Goal: Information Seeking & Learning: Learn about a topic

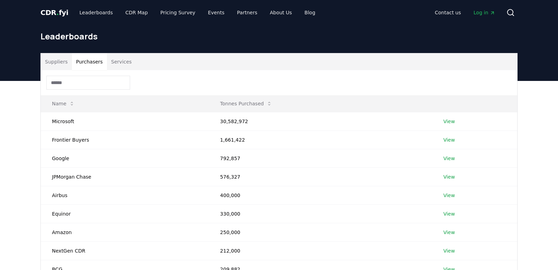
click at [96, 62] on button "Purchasers" at bounding box center [89, 61] width 35 height 17
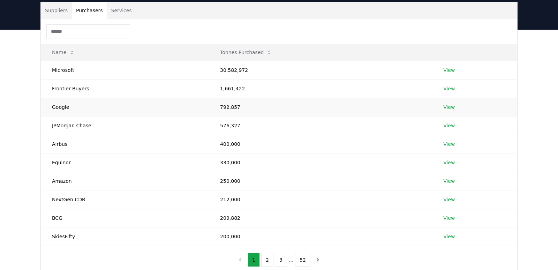
scroll to position [49, 0]
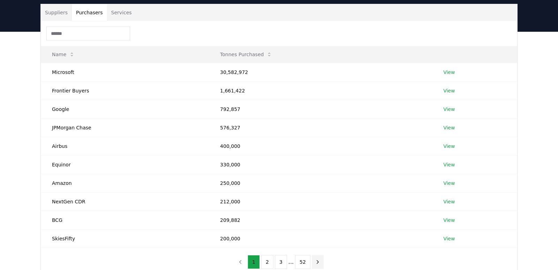
click at [316, 259] on icon "next page" at bounding box center [318, 262] width 6 height 6
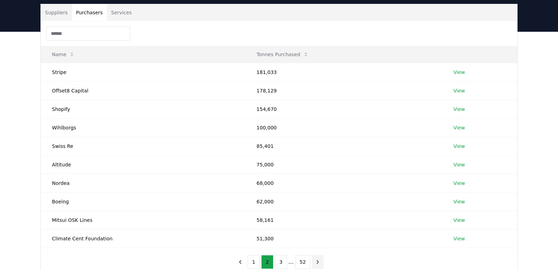
click at [315, 260] on icon "next page" at bounding box center [318, 262] width 6 height 6
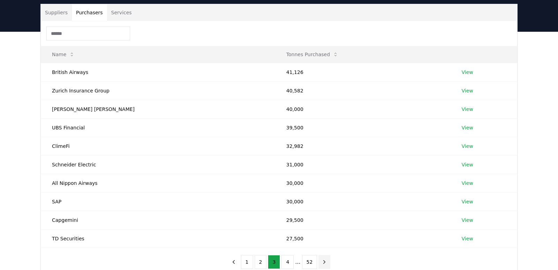
click at [315, 260] on button "52" at bounding box center [309, 262] width 15 height 14
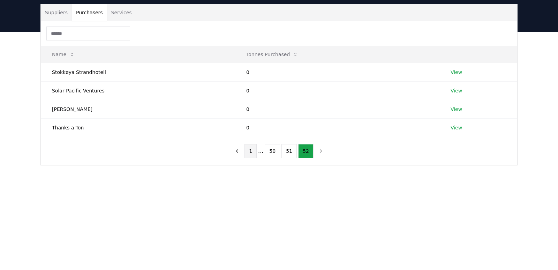
click at [248, 153] on button "1" at bounding box center [251, 151] width 12 height 14
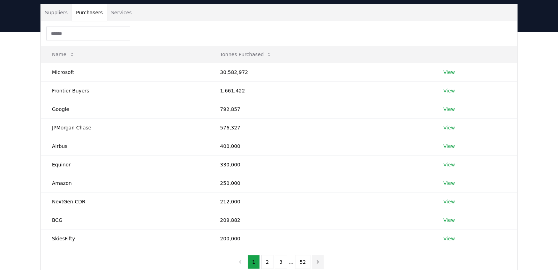
click at [317, 262] on icon "next page" at bounding box center [318, 262] width 6 height 6
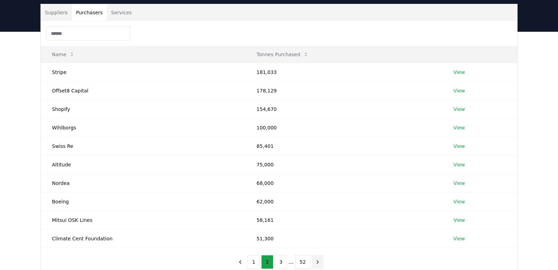
click at [317, 262] on icon "next page" at bounding box center [318, 262] width 6 height 6
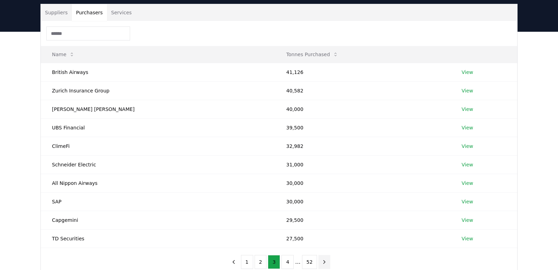
click at [319, 262] on button "next page" at bounding box center [325, 262] width 12 height 14
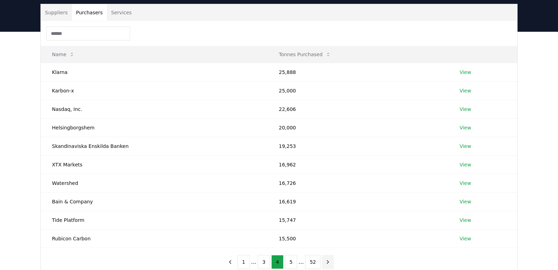
click at [325, 261] on icon "next page" at bounding box center [328, 262] width 6 height 6
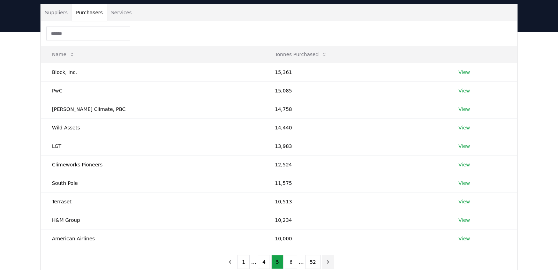
click at [325, 261] on icon "next page" at bounding box center [328, 262] width 6 height 6
click at [327, 261] on icon "next page" at bounding box center [328, 261] width 2 height 3
click at [325, 261] on icon "next page" at bounding box center [328, 262] width 6 height 6
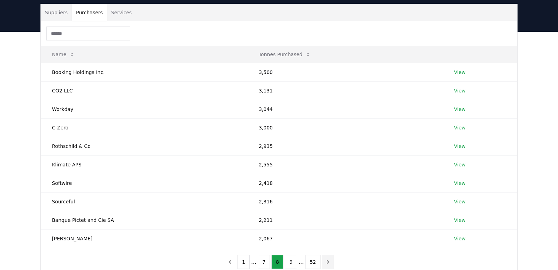
click at [325, 261] on icon "next page" at bounding box center [328, 262] width 6 height 6
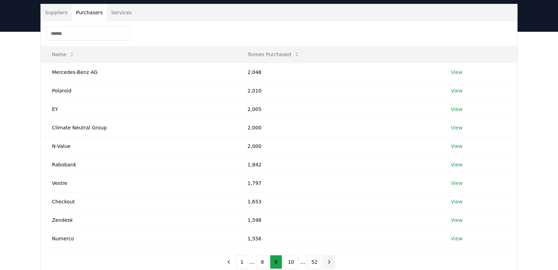
click at [326, 261] on icon "next page" at bounding box center [329, 262] width 6 height 6
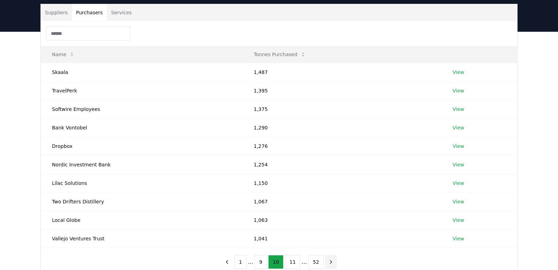
click at [328, 261] on icon "next page" at bounding box center [331, 262] width 6 height 6
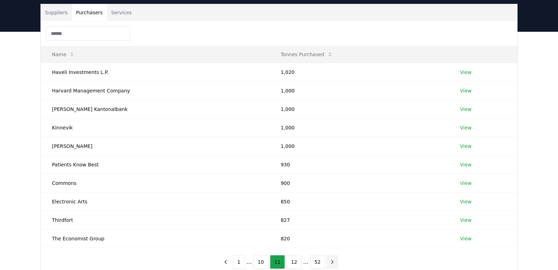
click at [327, 261] on button "next page" at bounding box center [333, 262] width 12 height 14
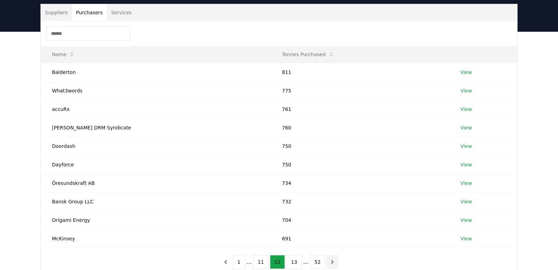
click at [327, 261] on button "next page" at bounding box center [333, 262] width 12 height 14
